Goal: Check status: Check status

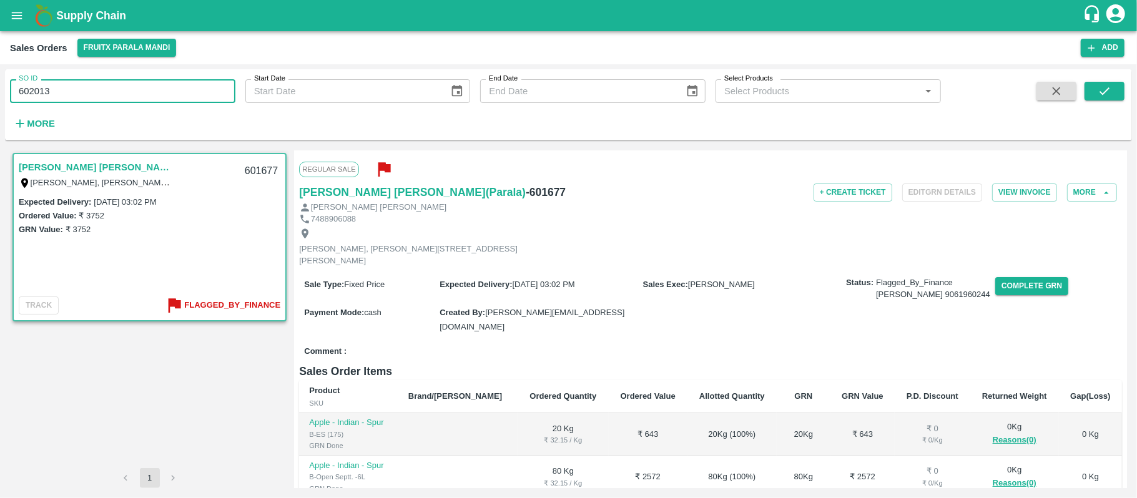
scroll to position [207, 0]
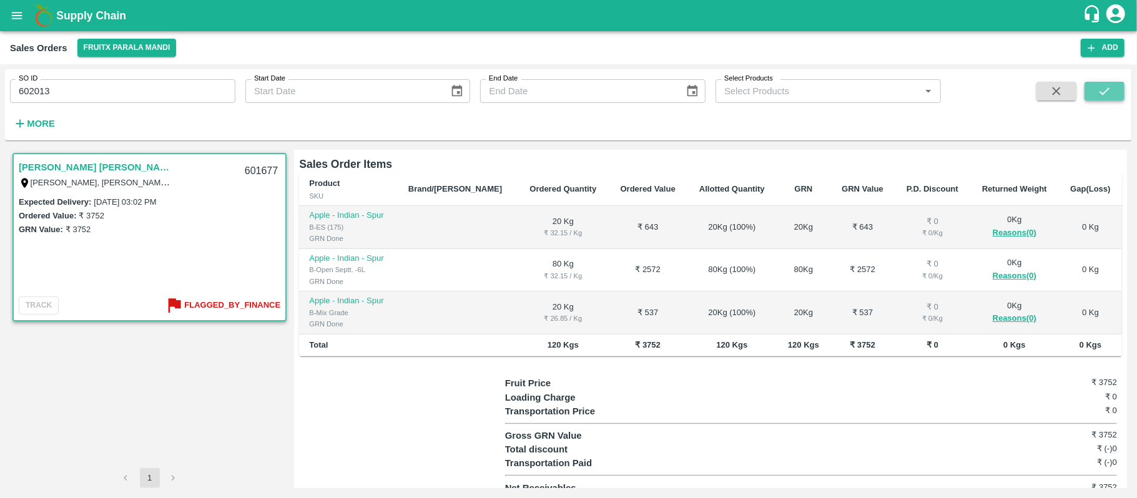
click at [1109, 88] on icon "submit" at bounding box center [1104, 90] width 10 height 7
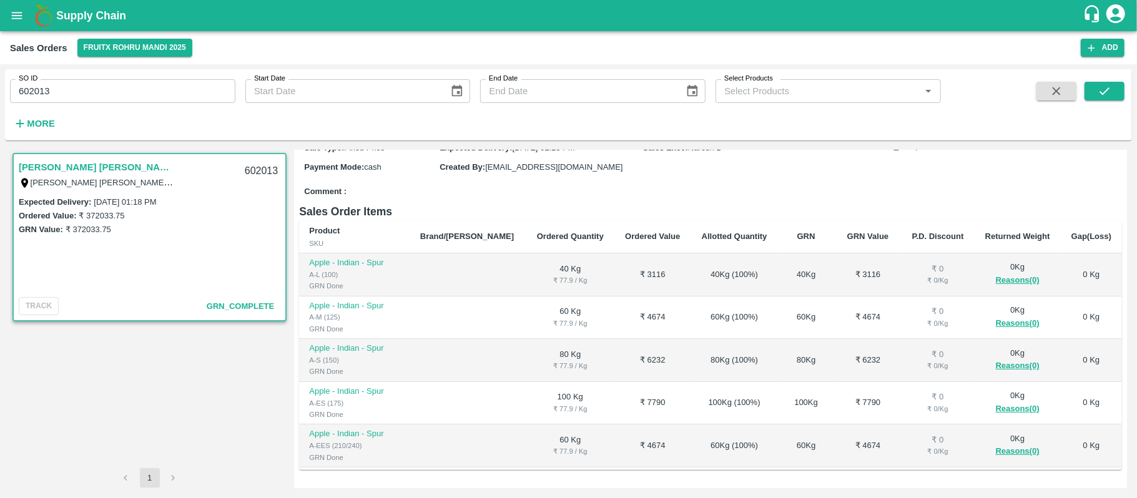
scroll to position [273, 0]
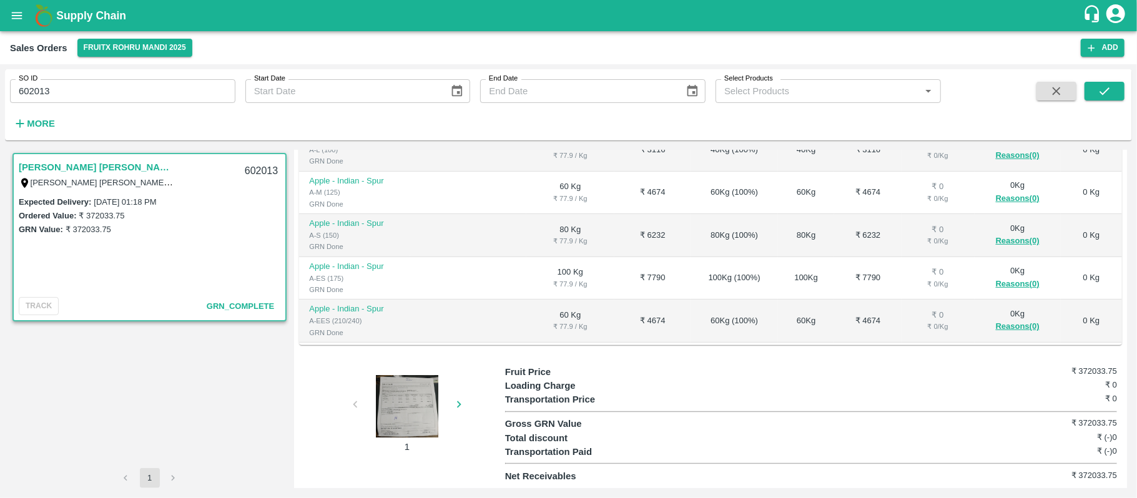
click at [400, 387] on div at bounding box center [407, 406] width 94 height 62
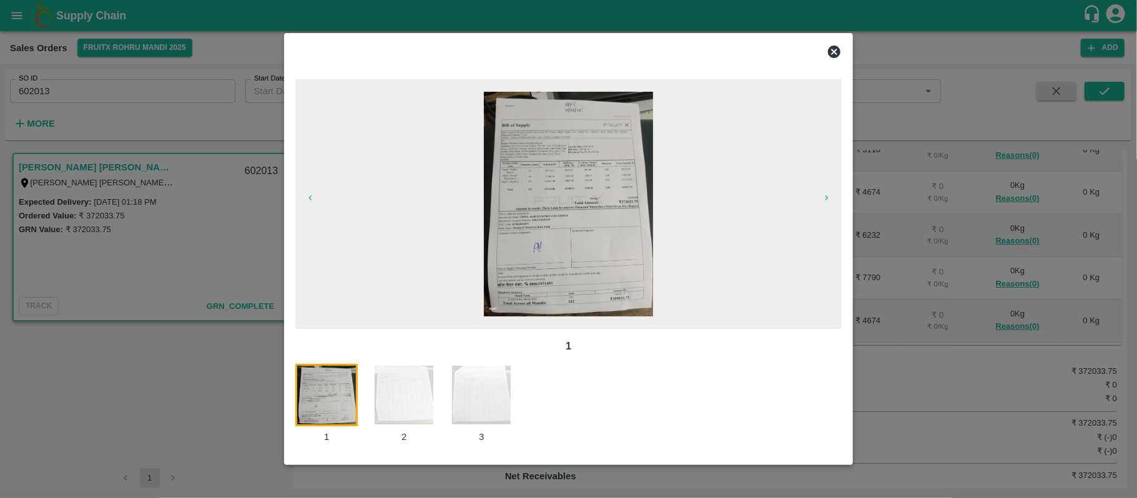
click at [478, 383] on img at bounding box center [481, 395] width 62 height 62
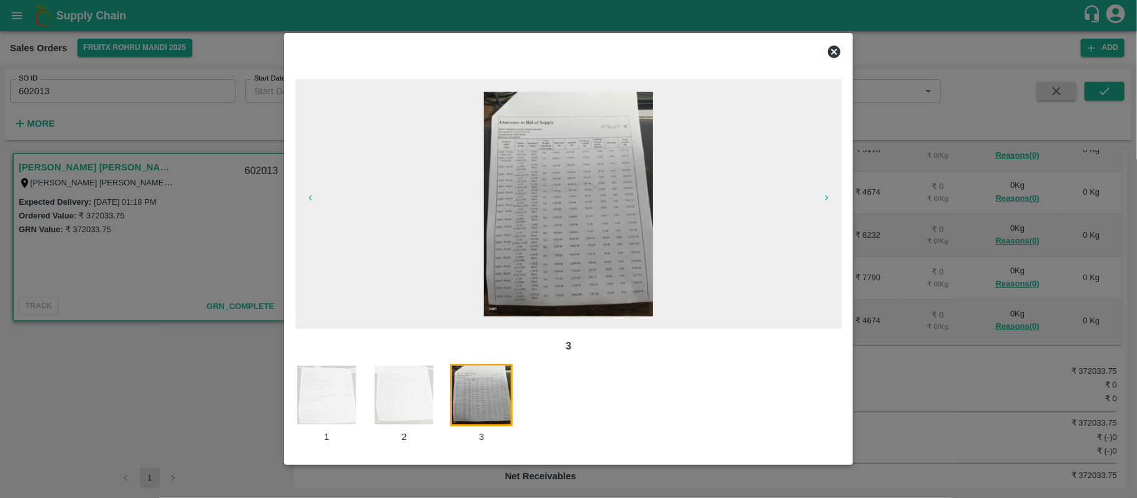
click at [398, 408] on img at bounding box center [404, 395] width 62 height 62
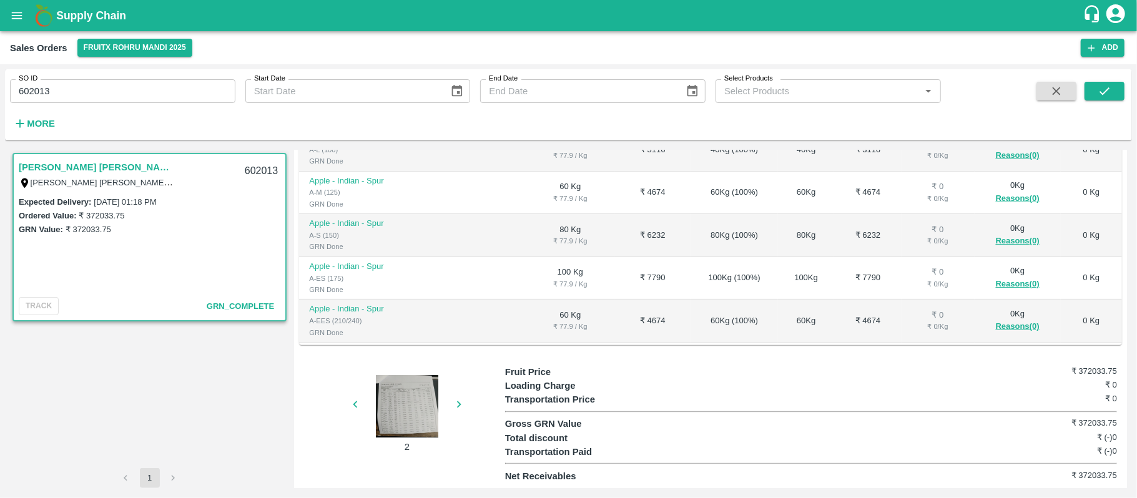
click at [172, 97] on input "602013" at bounding box center [122, 91] width 225 height 24
paste input "text"
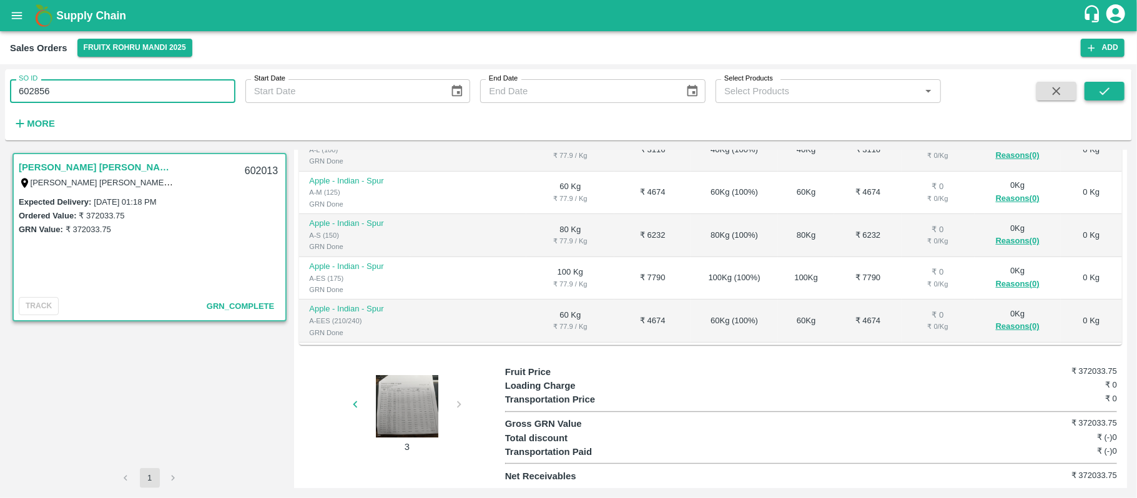
type input "602856"
click at [1120, 95] on button "submit" at bounding box center [1104, 91] width 40 height 19
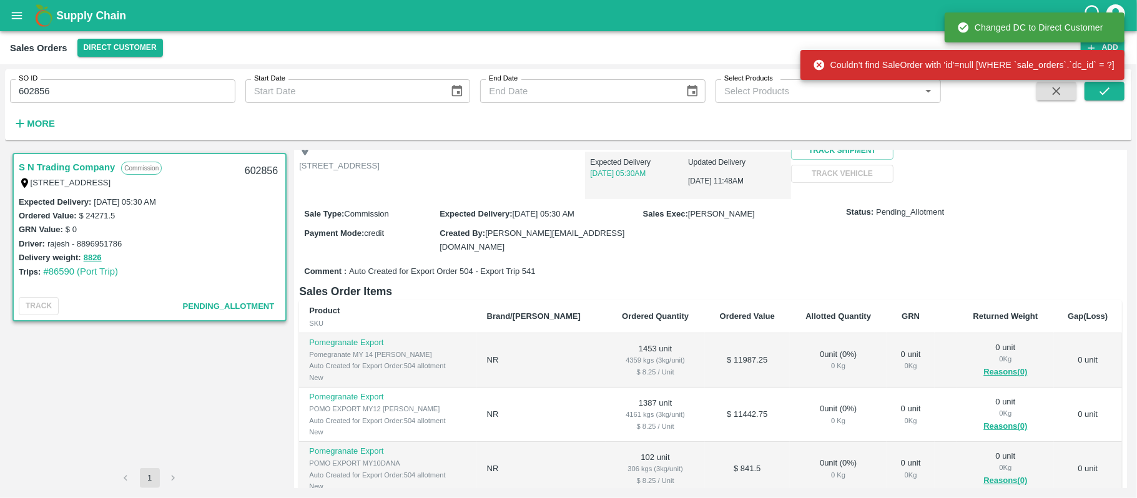
scroll to position [272, 0]
